Goal: Task Accomplishment & Management: Manage account settings

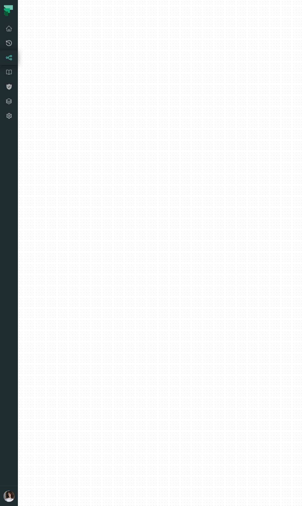
click at [2, 442] on button "button" at bounding box center [9, 304] width 18 height 363
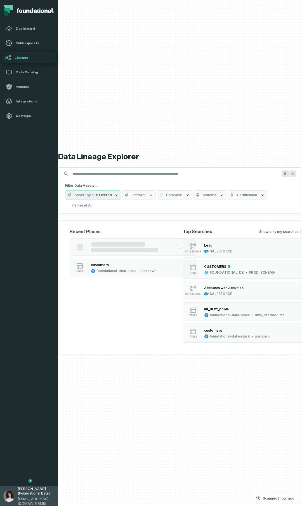
click at [26, 499] on span "aluma@foundational.io" at bounding box center [36, 500] width 37 height 9
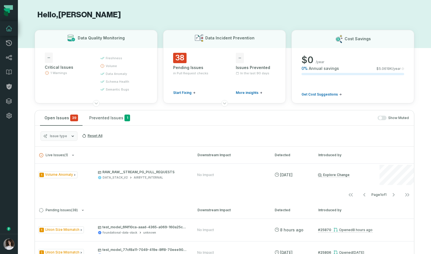
click at [15, 197] on button "button" at bounding box center [9, 178] width 18 height 111
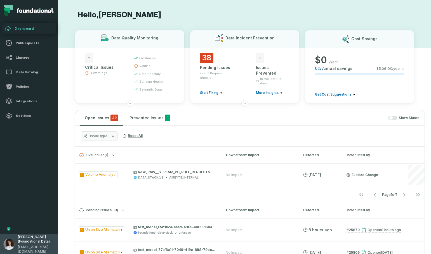
click at [23, 241] on span "[PERSON_NAME] (Foundational Data)" at bounding box center [36, 239] width 37 height 9
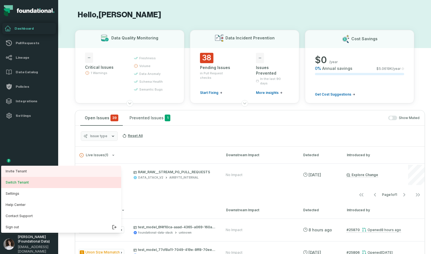
click at [27, 184] on button "Switch Tenant" at bounding box center [61, 182] width 120 height 11
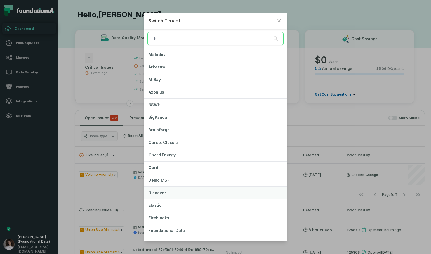
scroll to position [66, 0]
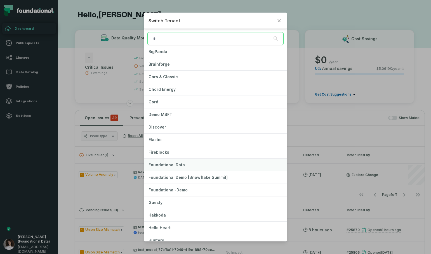
click at [195, 164] on button "Foundational Data" at bounding box center [215, 165] width 143 height 12
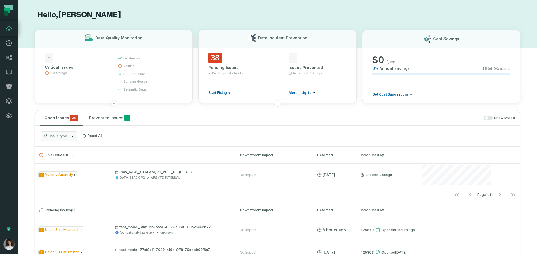
scroll to position [67, 0]
